Goal: Information Seeking & Learning: Compare options

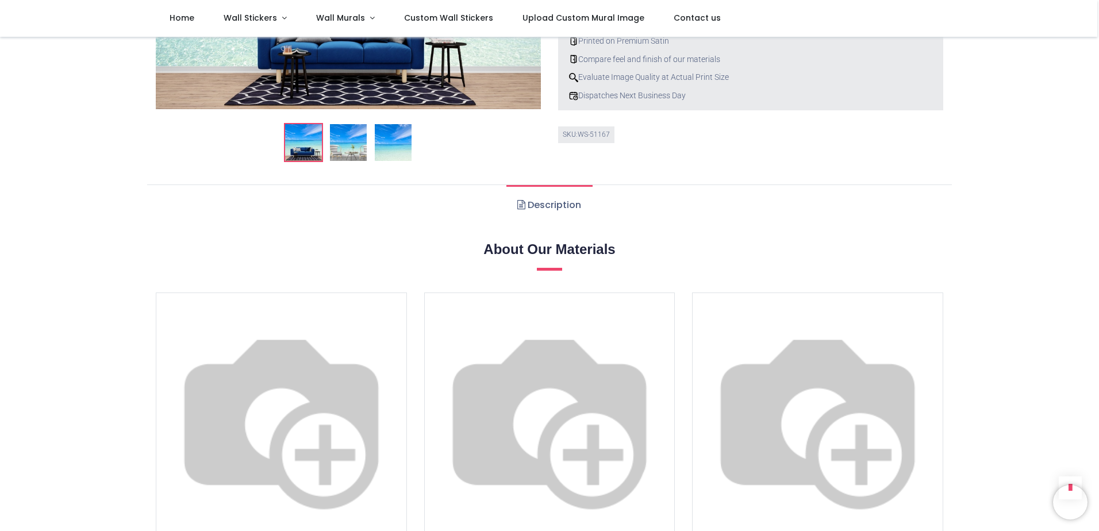
scroll to position [288, 0]
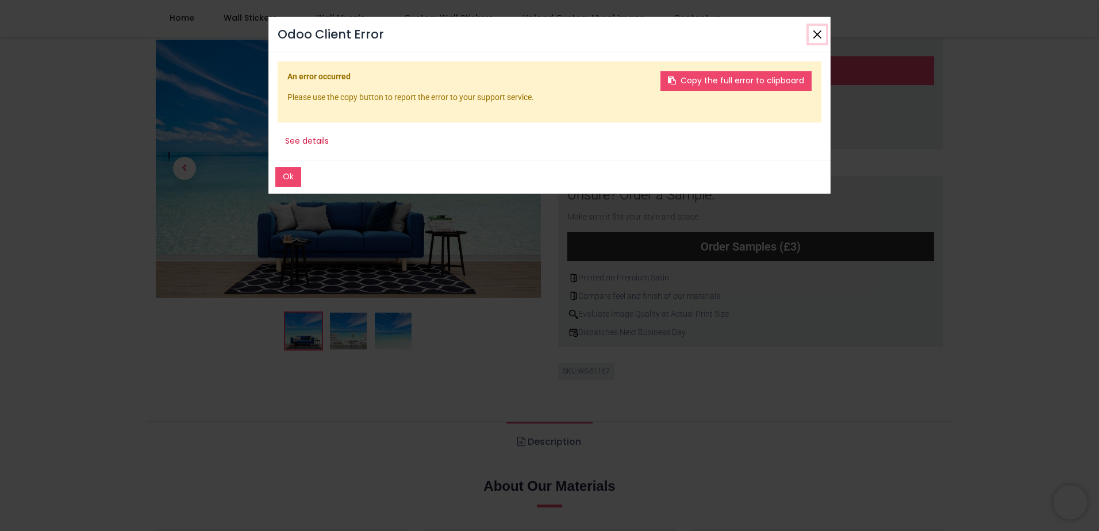
click at [816, 31] on button "Close" at bounding box center [817, 34] width 17 height 17
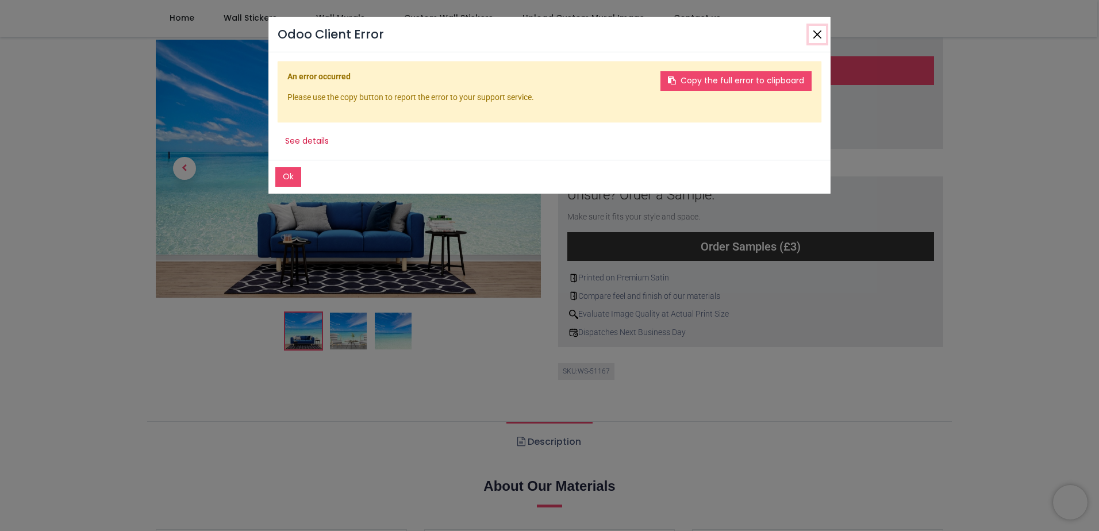
click at [819, 39] on button "Close" at bounding box center [817, 34] width 17 height 17
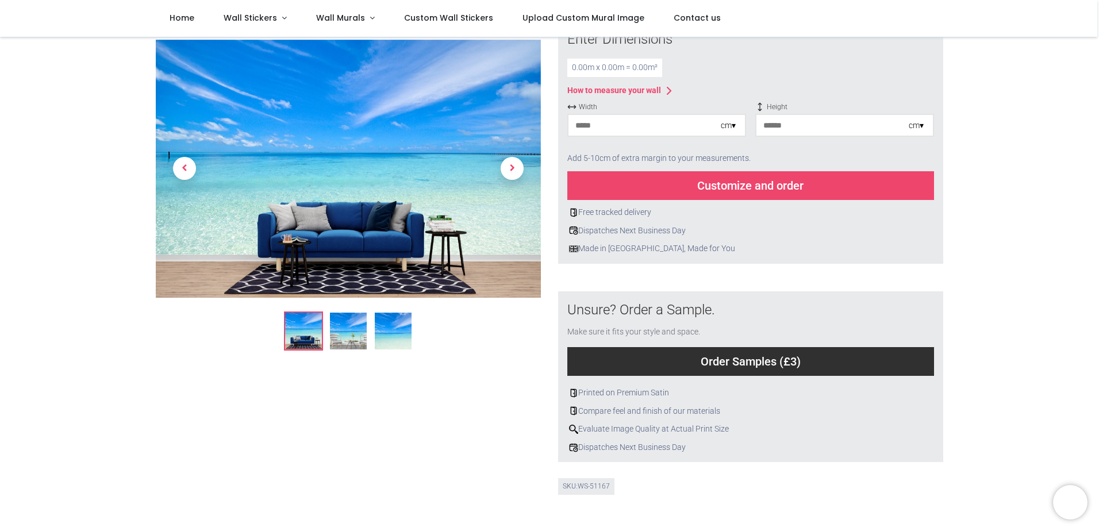
scroll to position [0, 0]
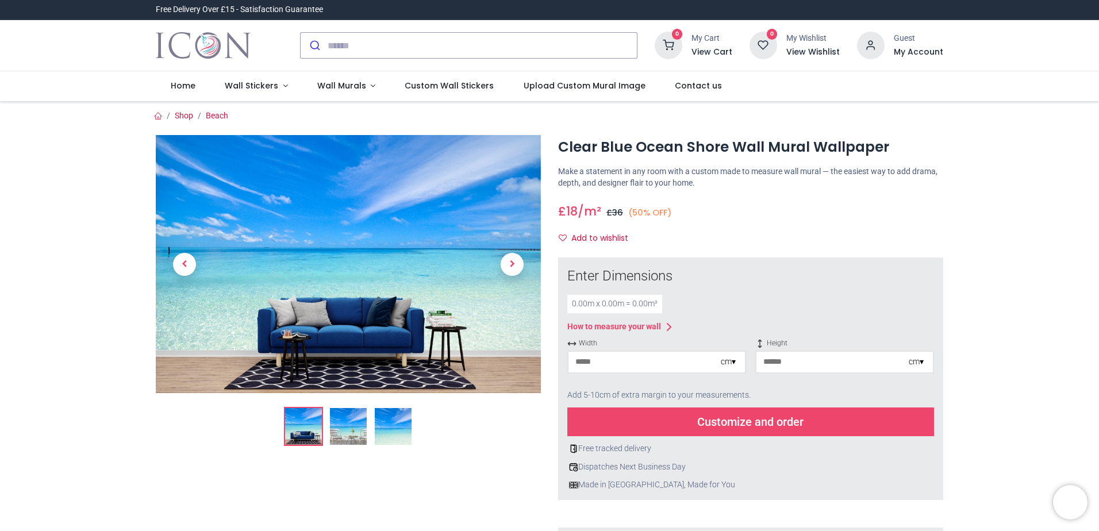
click at [596, 367] on input "number" at bounding box center [645, 362] width 152 height 21
type input "***"
drag, startPoint x: 778, startPoint y: 358, endPoint x: 778, endPoint y: 365, distance: 6.9
click at [778, 360] on input "number" at bounding box center [833, 362] width 152 height 21
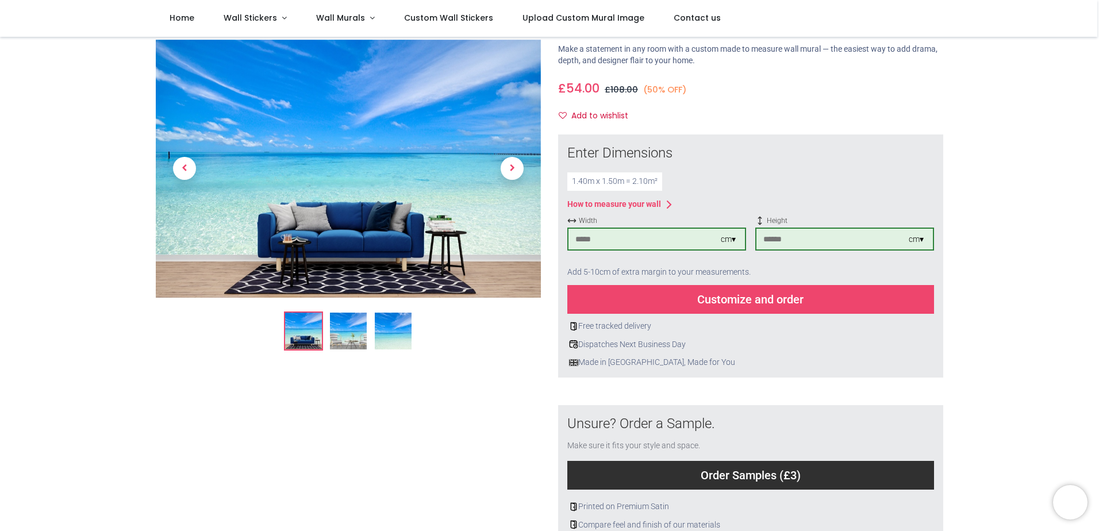
scroll to position [115, 0]
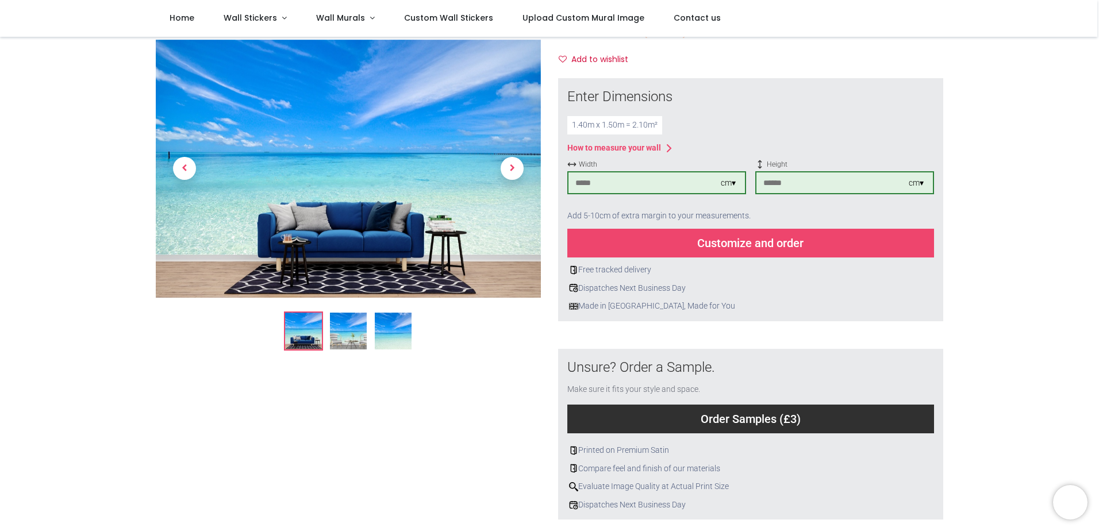
type input "***"
click at [731, 243] on div "Customize and order" at bounding box center [751, 243] width 367 height 29
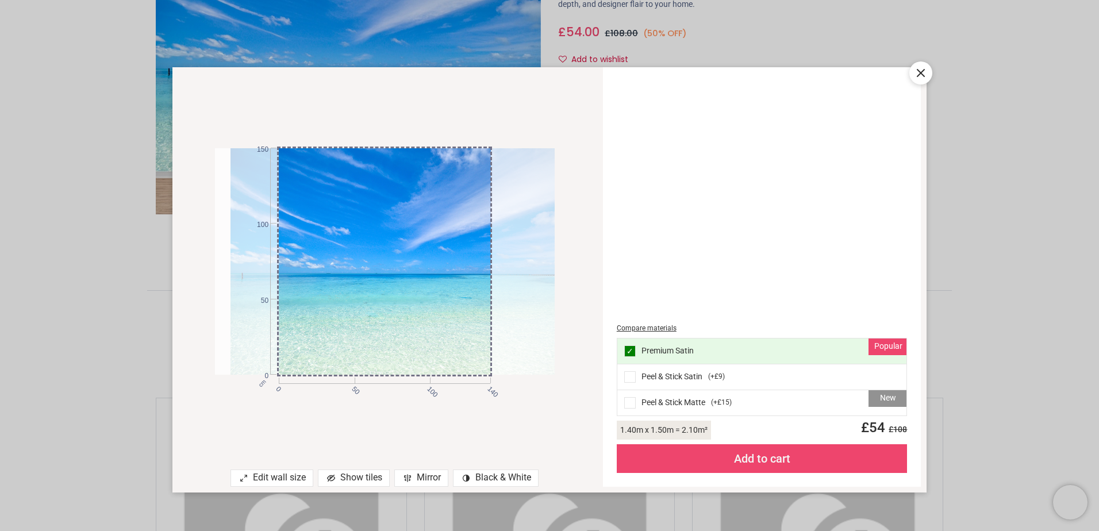
drag, startPoint x: 405, startPoint y: 365, endPoint x: 293, endPoint y: 349, distance: 113.3
click at [288, 351] on div at bounding box center [401, 261] width 340 height 227
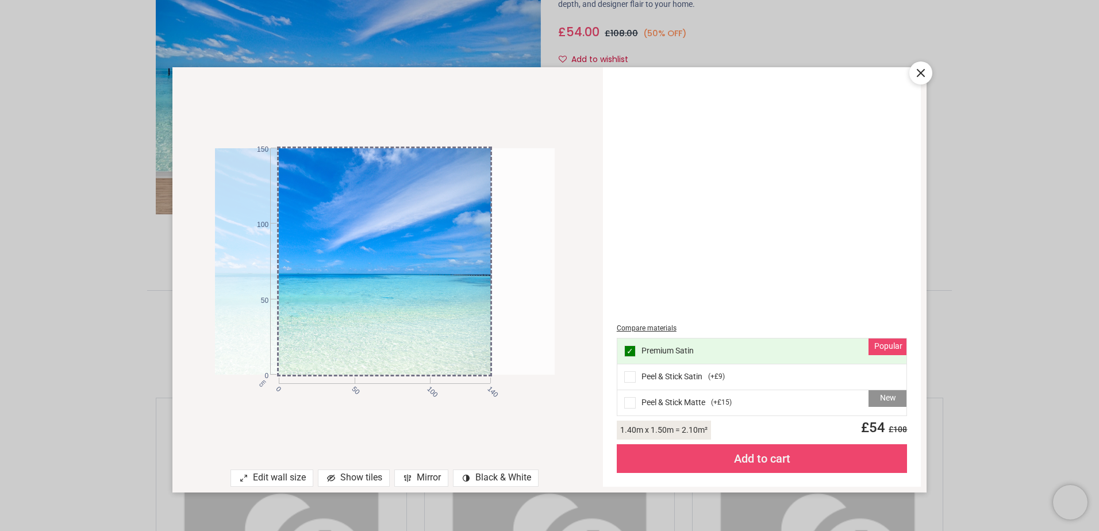
click at [924, 70] on icon at bounding box center [921, 73] width 14 height 14
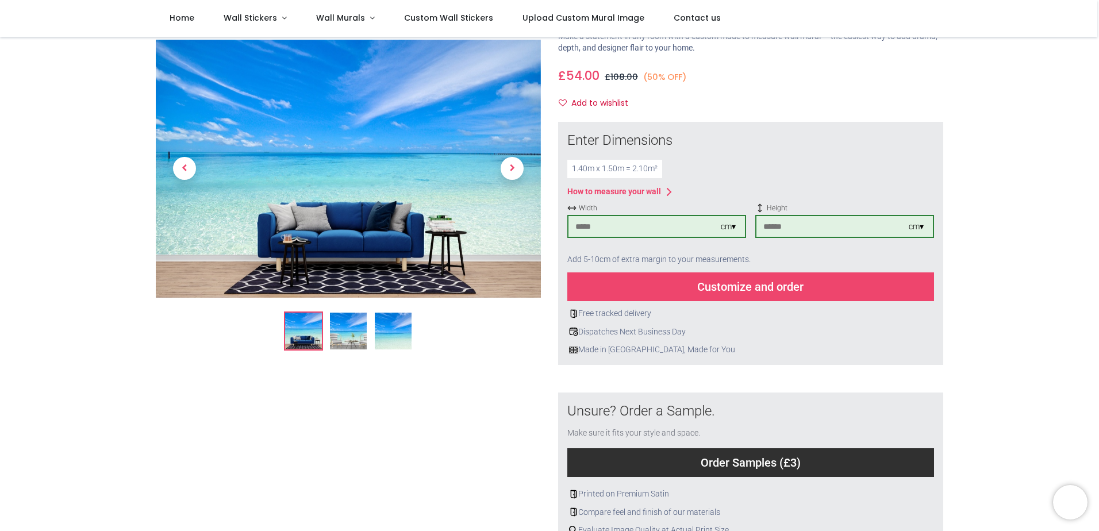
scroll to position [0, 0]
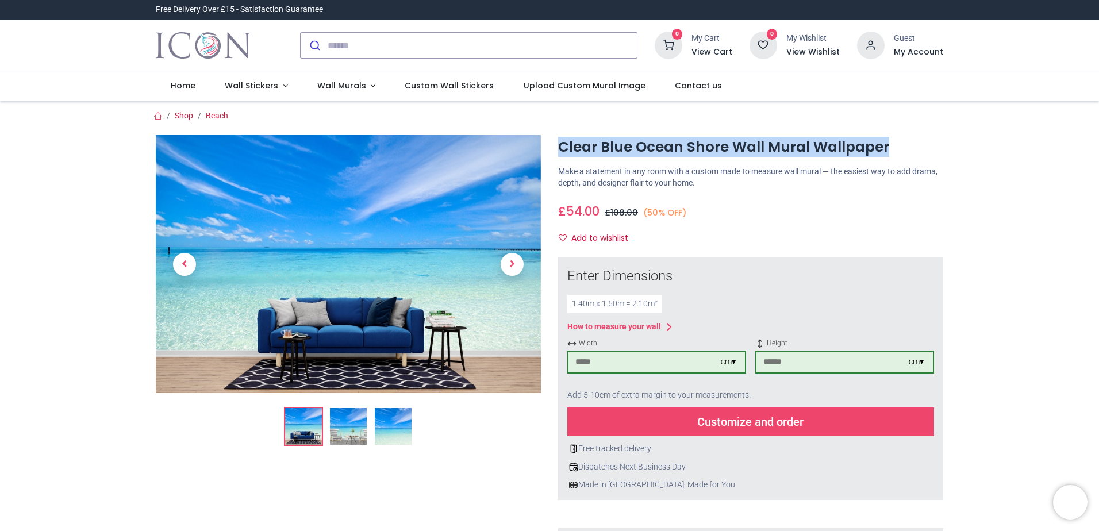
drag, startPoint x: 890, startPoint y: 147, endPoint x: 550, endPoint y: 154, distance: 339.3
click at [550, 154] on div "Clear Blue Ocean Shore Wall Mural Wallpaper https://www.iconwallstickers.co.uk/…" at bounding box center [751, 447] width 403 height 624
drag, startPoint x: 550, startPoint y: 154, endPoint x: 643, endPoint y: 147, distance: 93.4
copy h1 "Clear Blue Ocean Shore Wall Mural Wallpaper"
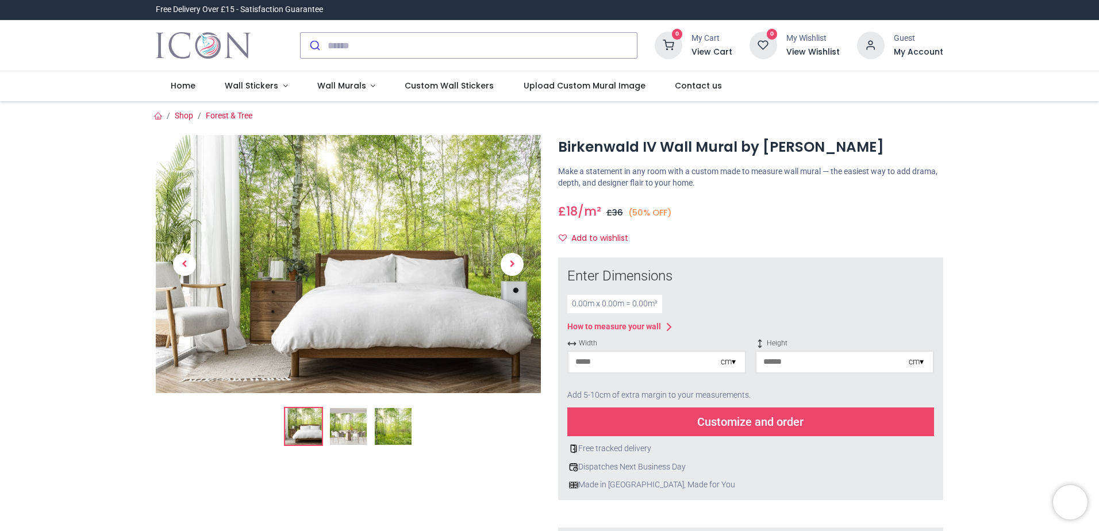
drag, startPoint x: 849, startPoint y: 148, endPoint x: 562, endPoint y: 147, distance: 287.0
click at [562, 147] on h1 "Birkenwald IV Wall Mural by Steffen Gierok" at bounding box center [750, 147] width 385 height 20
drag, startPoint x: 562, startPoint y: 147, endPoint x: 585, endPoint y: 147, distance: 23.0
drag, startPoint x: 585, startPoint y: 147, endPoint x: 933, endPoint y: 145, distance: 347.3
click at [933, 145] on h1 "Birkenwald IV Wall Mural by Steffen Gierok" at bounding box center [750, 147] width 385 height 20
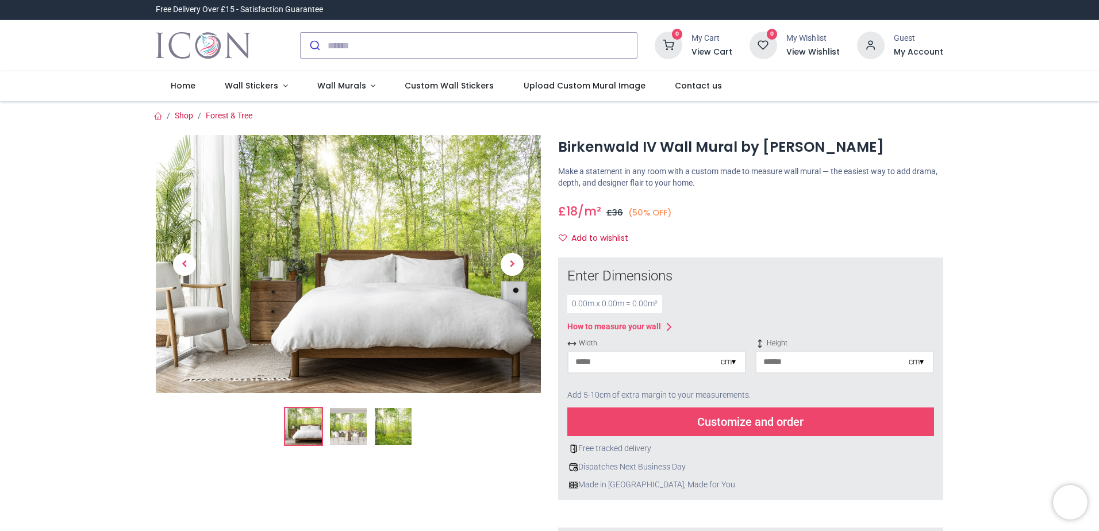
drag, startPoint x: 871, startPoint y: 147, endPoint x: 553, endPoint y: 149, distance: 317.4
click at [553, 149] on div "Birkenwald IV Wall Mural by Steffen Gierok https://www.iconwallstickers.co.uk/b…" at bounding box center [751, 447] width 403 height 624
drag, startPoint x: 553, startPoint y: 149, endPoint x: 576, endPoint y: 149, distance: 23.0
copy h1 "Birkenwald IV Wall Mural by Steffen Gierok"
click at [592, 361] on input "number" at bounding box center [645, 362] width 152 height 21
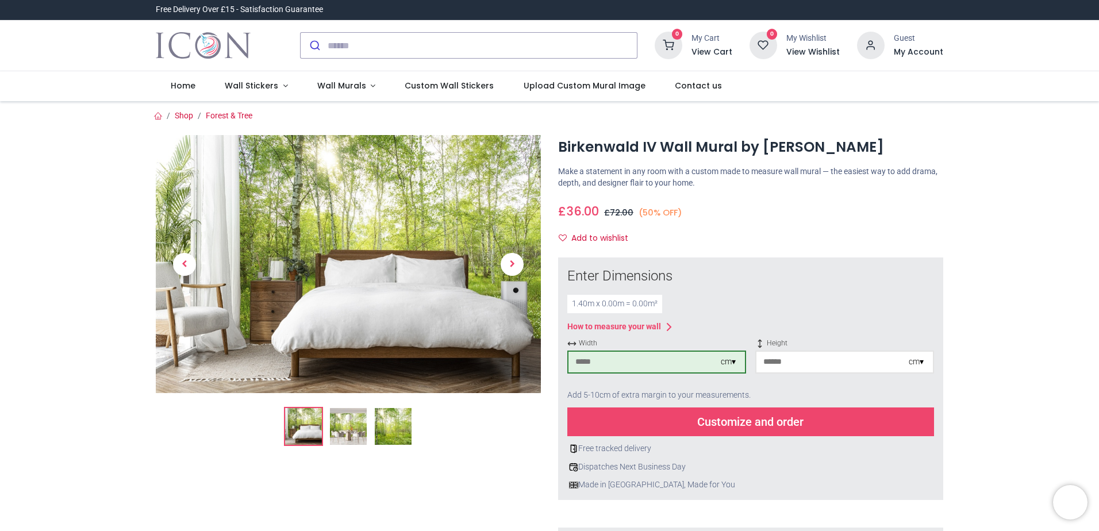
type input "***"
click at [773, 363] on input "number" at bounding box center [833, 362] width 152 height 21
type input "***"
click at [777, 415] on div "Customize and order" at bounding box center [751, 422] width 367 height 29
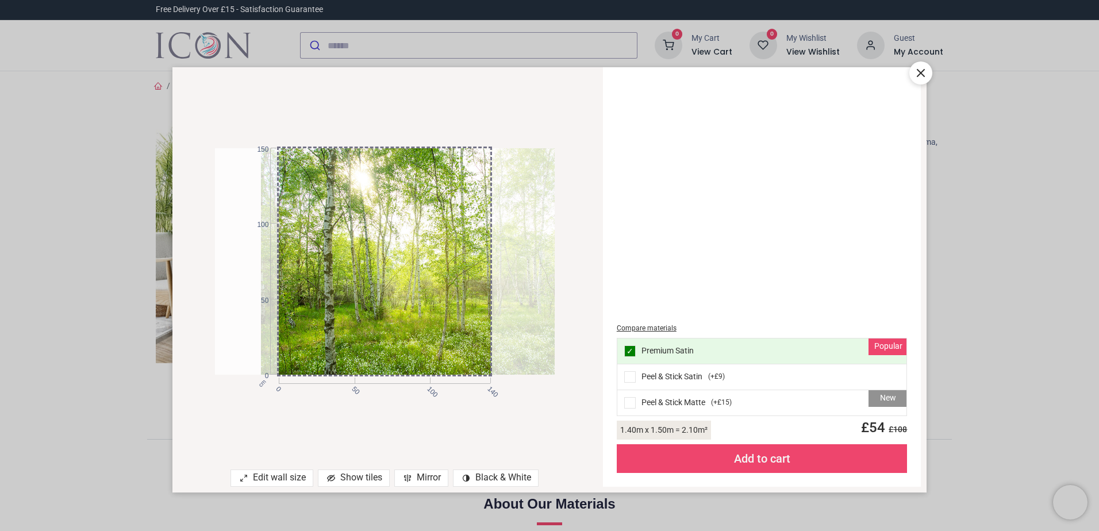
drag, startPoint x: 381, startPoint y: 277, endPoint x: 427, endPoint y: 279, distance: 46.0
click at [427, 279] on div at bounding box center [431, 261] width 340 height 227
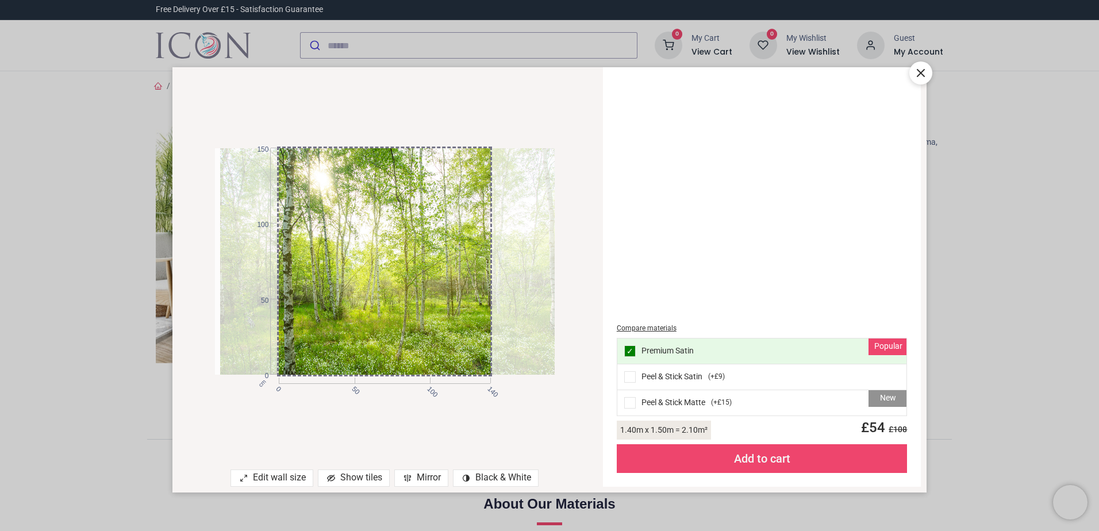
drag, startPoint x: 458, startPoint y: 281, endPoint x: 417, endPoint y: 282, distance: 40.8
click at [417, 282] on div at bounding box center [390, 261] width 340 height 227
click at [925, 72] on icon at bounding box center [921, 73] width 14 height 14
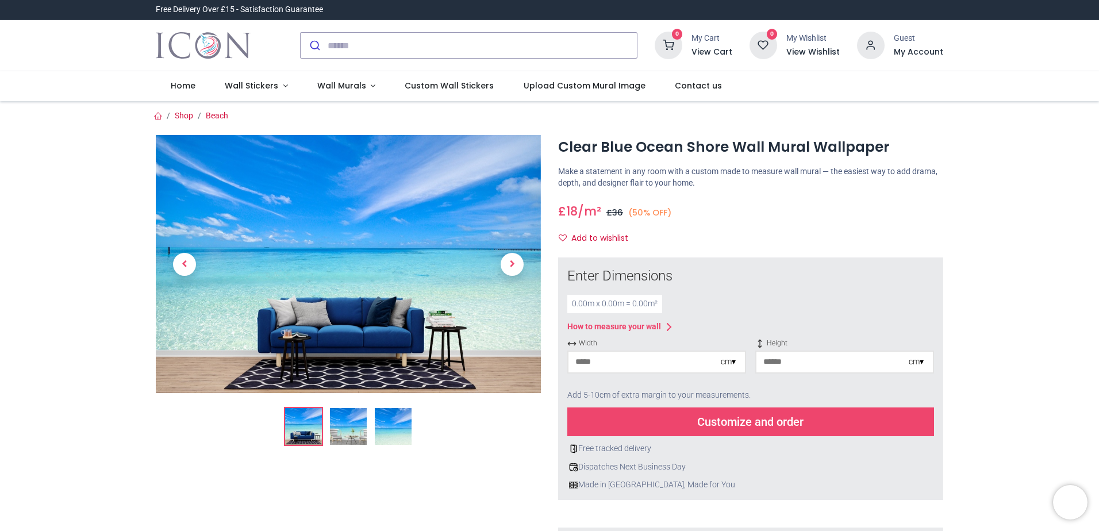
click at [391, 431] on img at bounding box center [393, 426] width 37 height 37
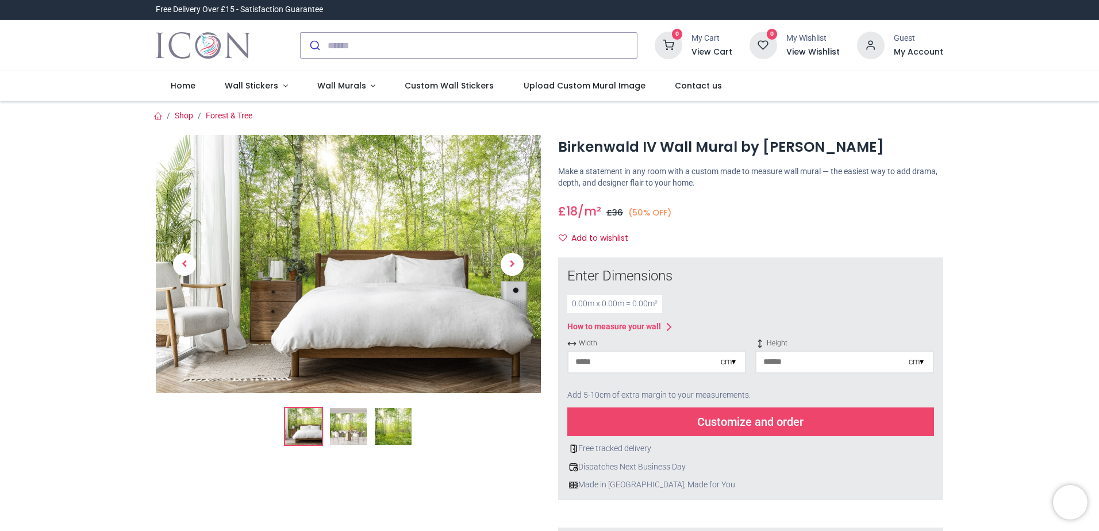
click at [399, 434] on img at bounding box center [393, 426] width 37 height 37
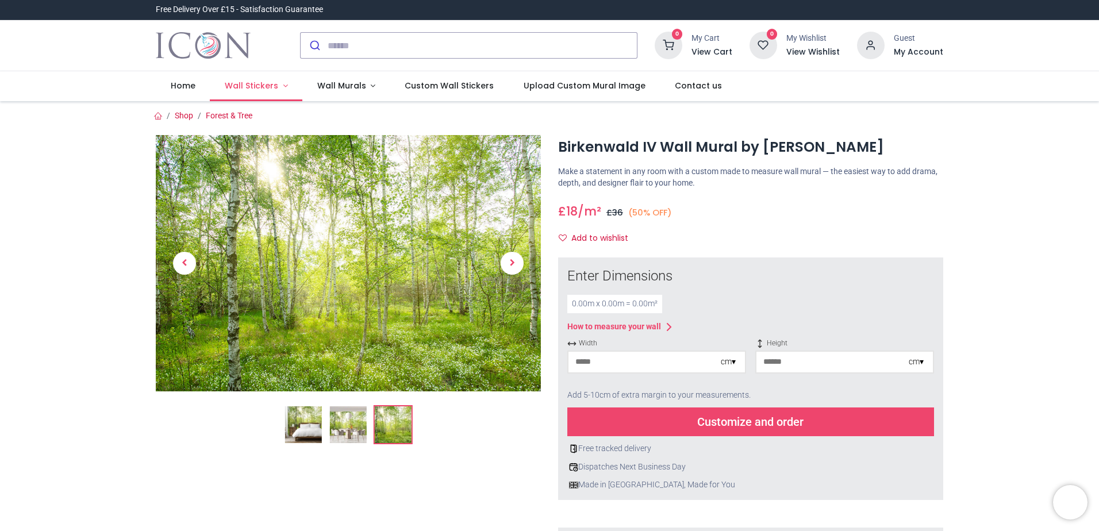
click at [257, 89] on span "Wall Stickers" at bounding box center [251, 86] width 53 height 12
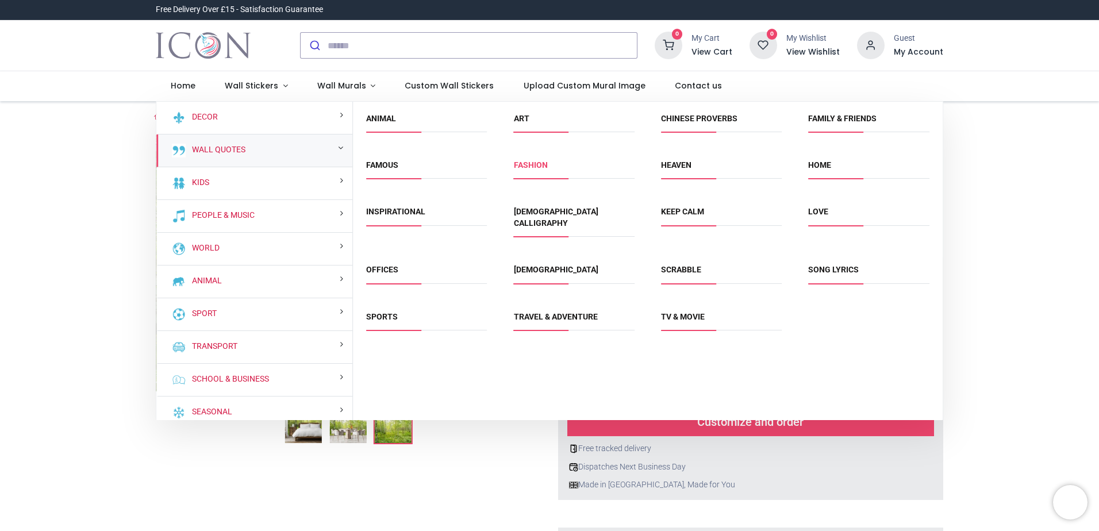
click at [531, 168] on link "Fashion" at bounding box center [531, 164] width 34 height 9
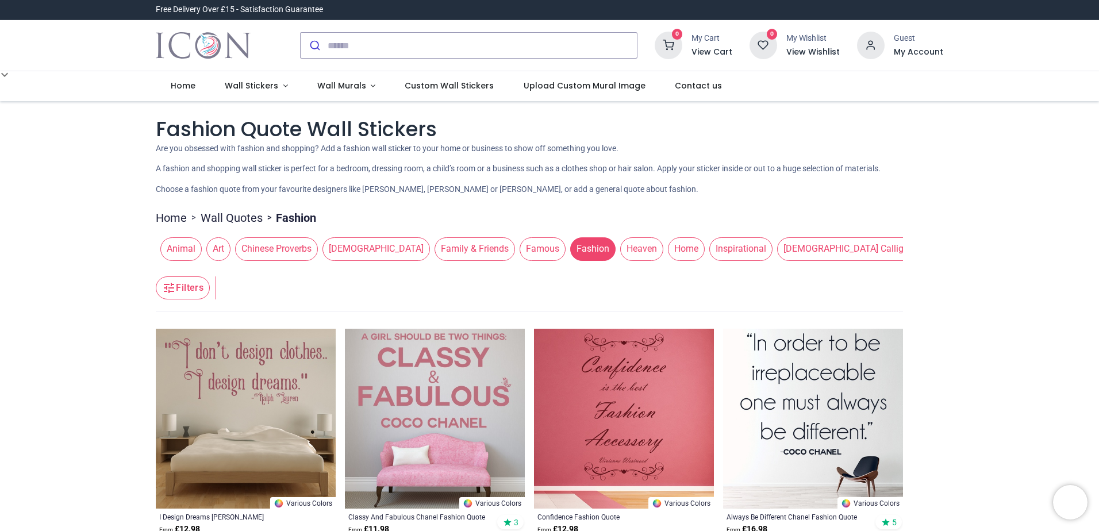
click at [435, 250] on span "Family & Friends" at bounding box center [475, 248] width 81 height 23
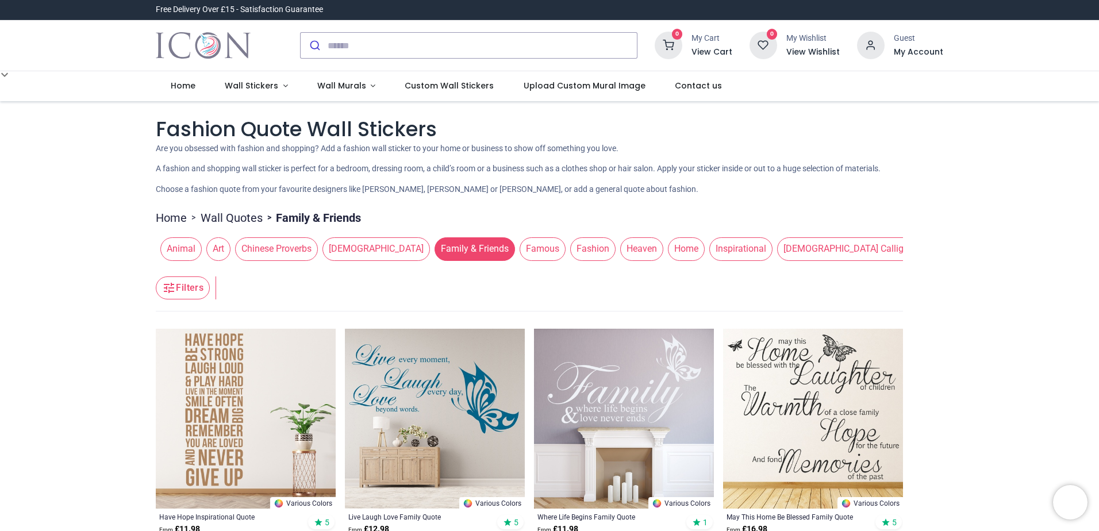
click at [668, 247] on span "Home" at bounding box center [686, 248] width 37 height 23
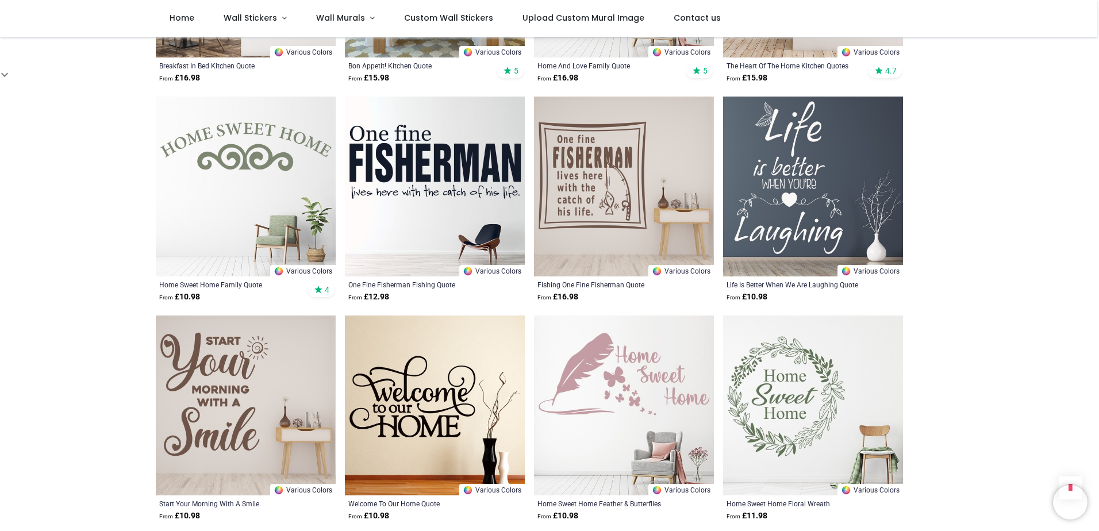
scroll to position [1150, 0]
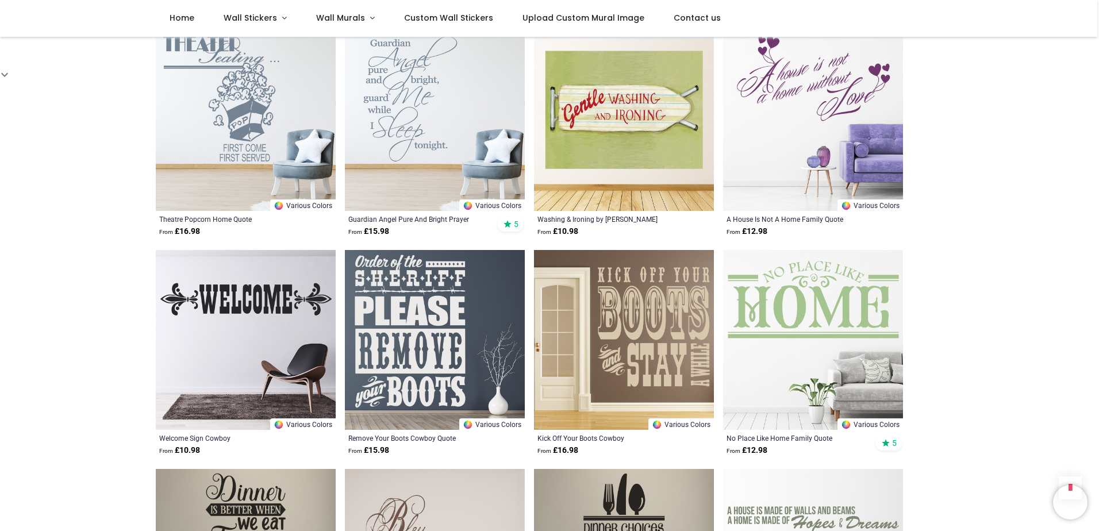
scroll to position [1610, 0]
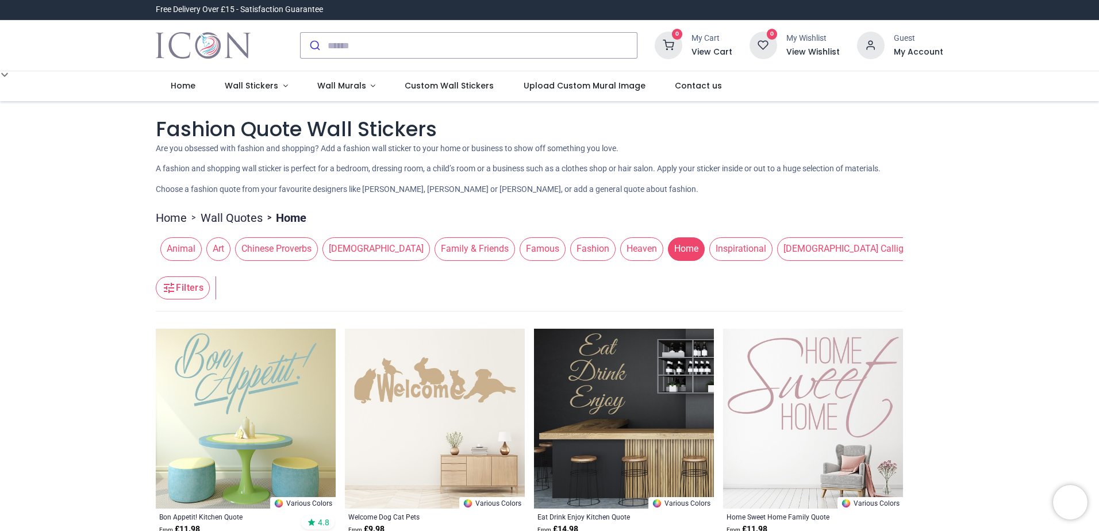
click at [171, 221] on link "Home" at bounding box center [171, 218] width 31 height 16
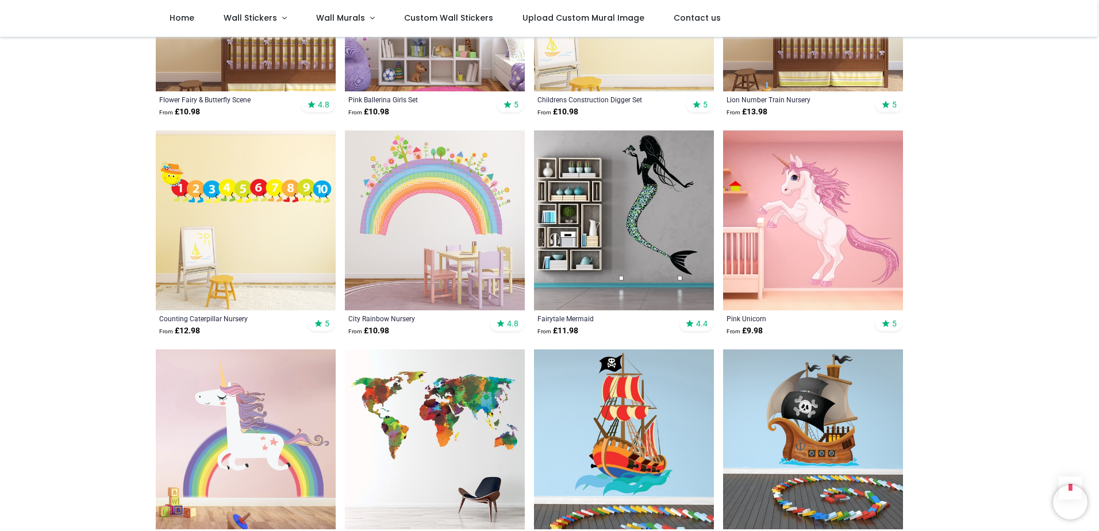
scroll to position [1093, 0]
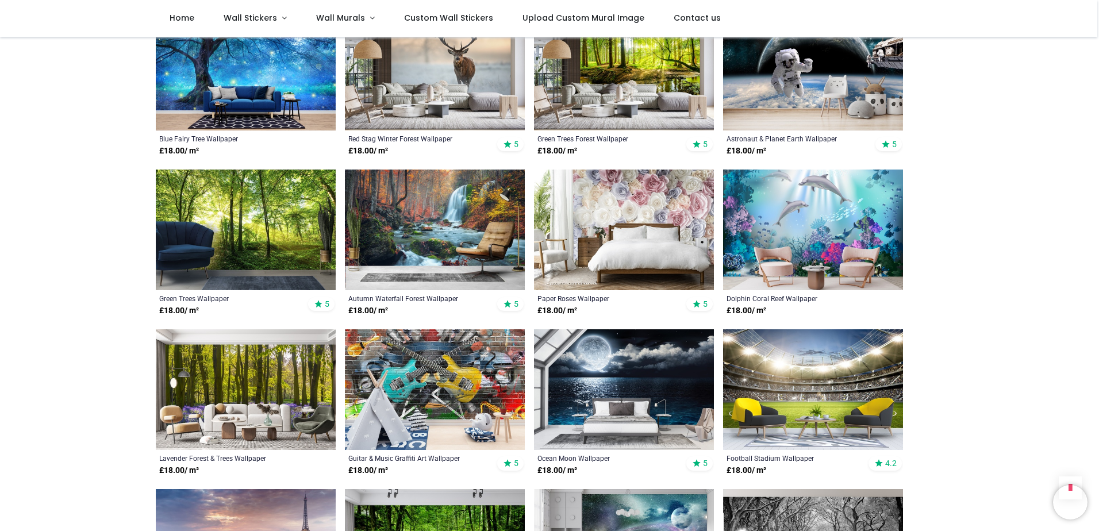
scroll to position [1553, 0]
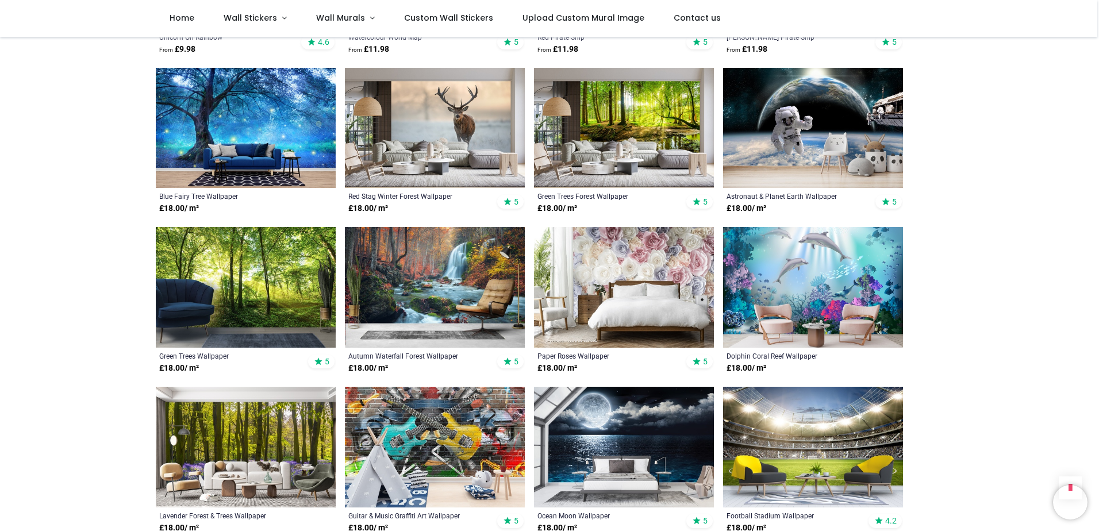
click at [627, 429] on img at bounding box center [624, 447] width 180 height 121
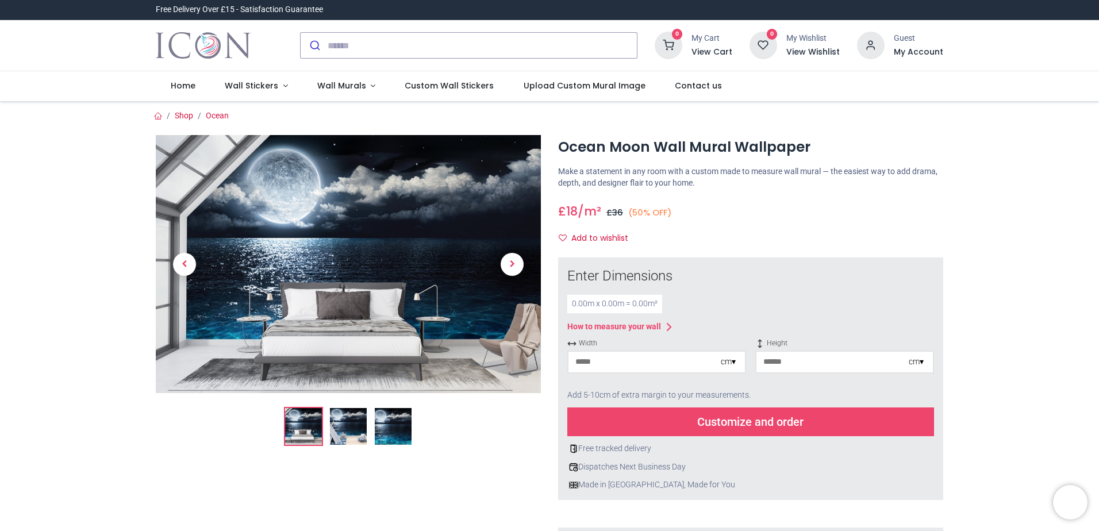
click at [394, 426] on img at bounding box center [393, 426] width 37 height 37
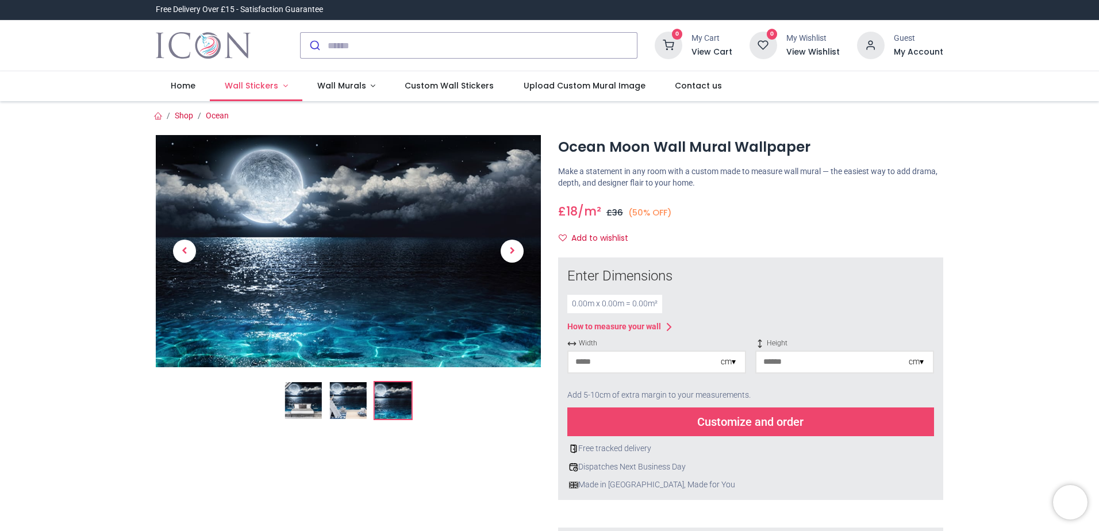
click at [251, 80] on span "Wall Stickers" at bounding box center [251, 86] width 53 height 12
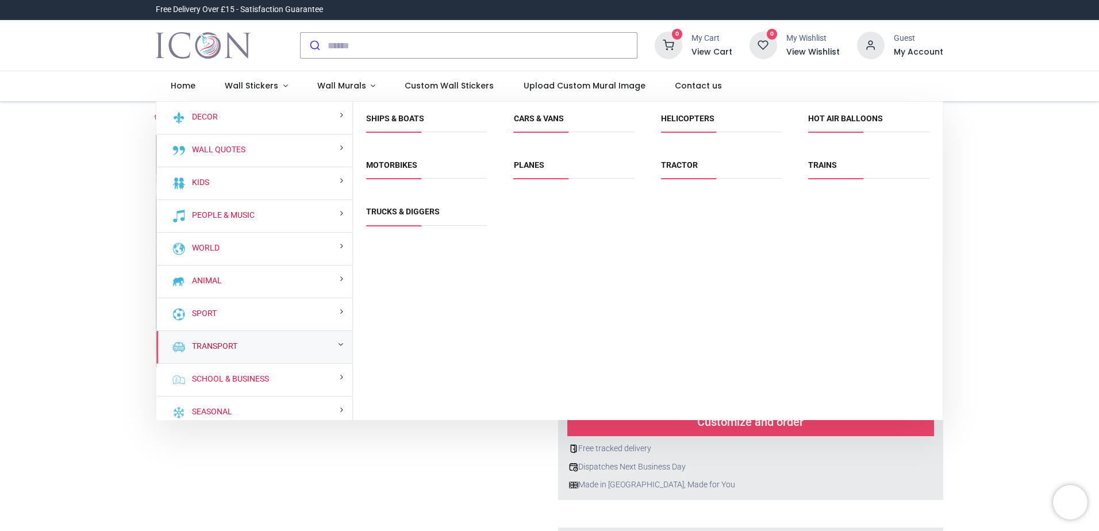
click at [205, 343] on link "Transport" at bounding box center [212, 347] width 50 height 12
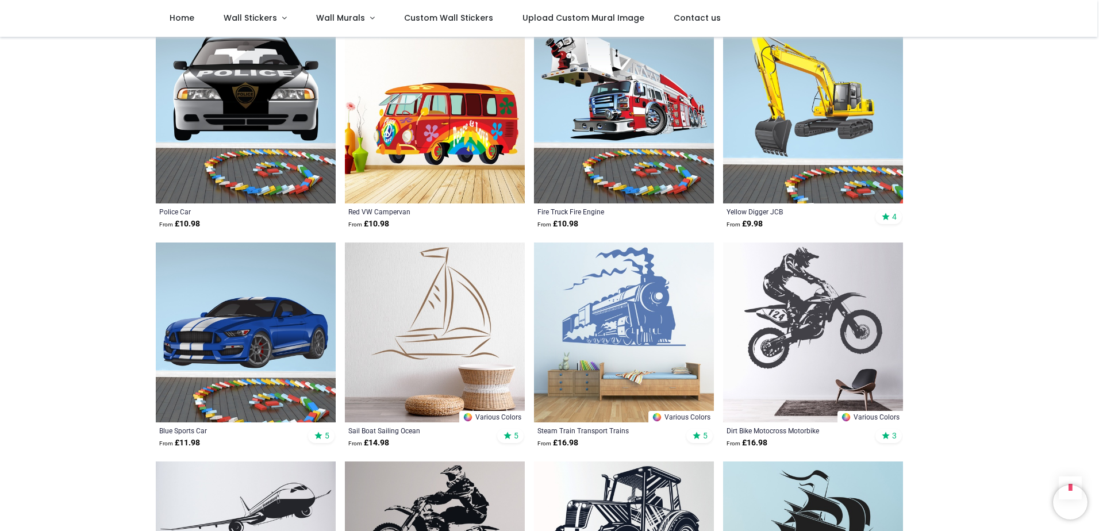
scroll to position [690, 0]
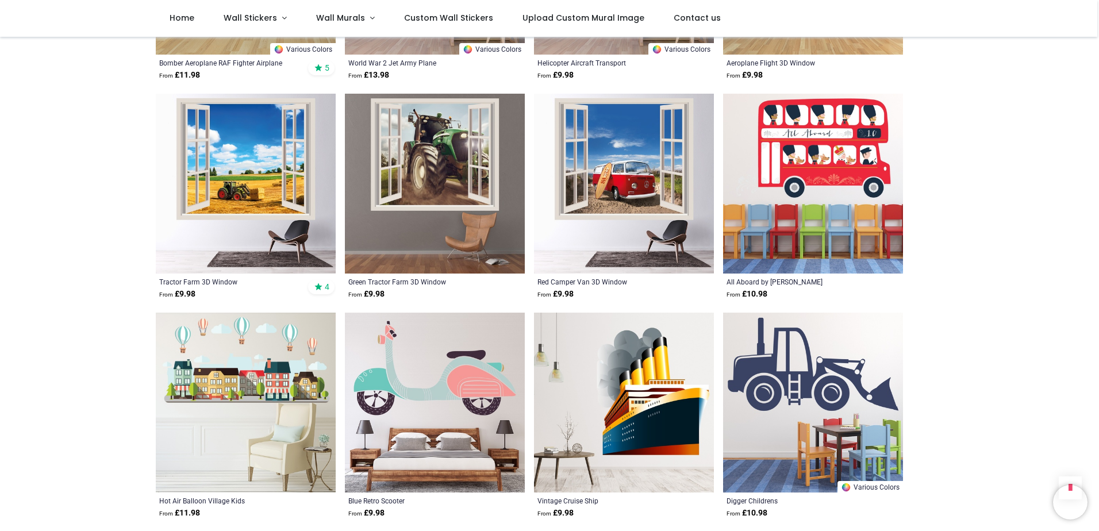
scroll to position [4773, 0]
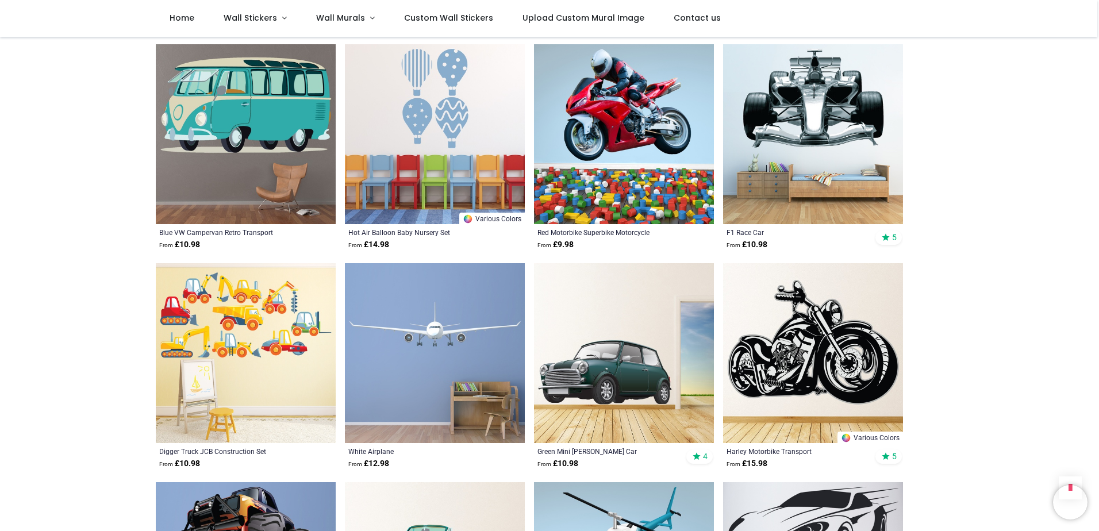
scroll to position [6498, 0]
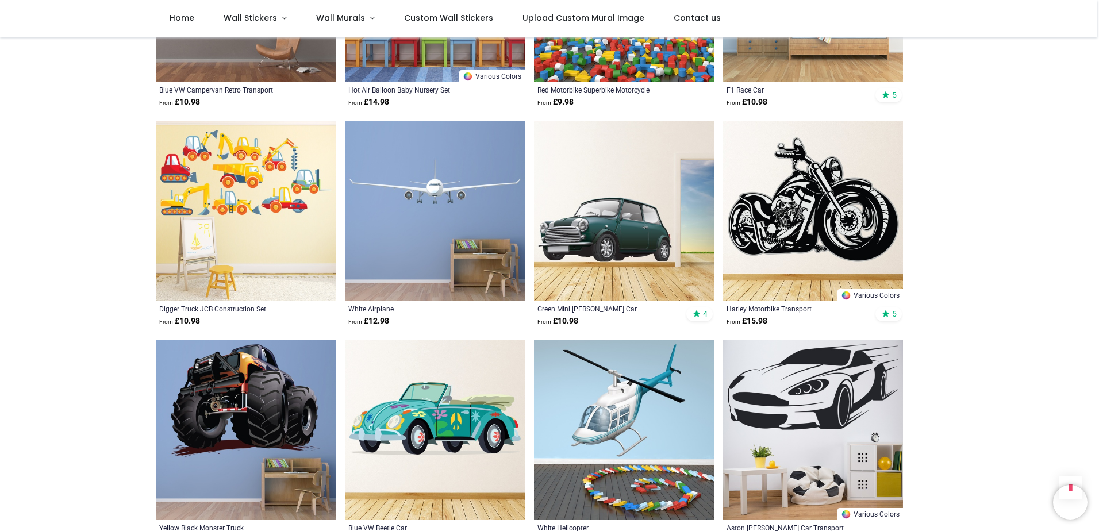
click at [595, 209] on img at bounding box center [624, 211] width 180 height 180
